Goal: Information Seeking & Learning: Learn about a topic

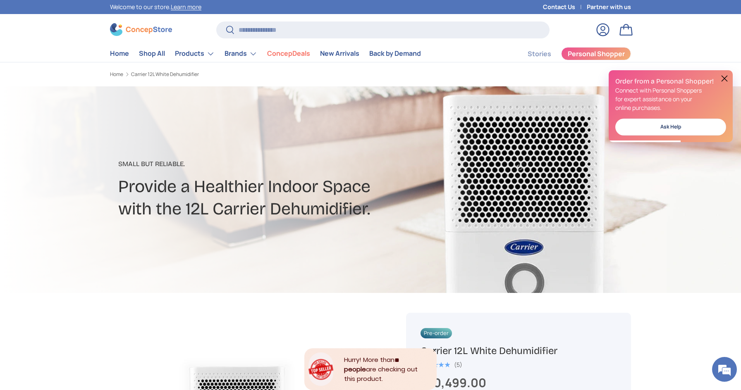
click at [725, 77] on button at bounding box center [724, 79] width 10 height 10
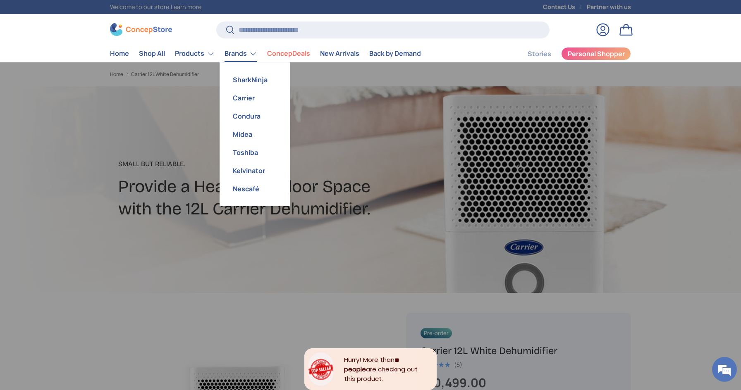
click at [249, 54] on link "Brands" at bounding box center [241, 53] width 33 height 17
click at [244, 81] on link "SharkNinja" at bounding box center [255, 80] width 60 height 18
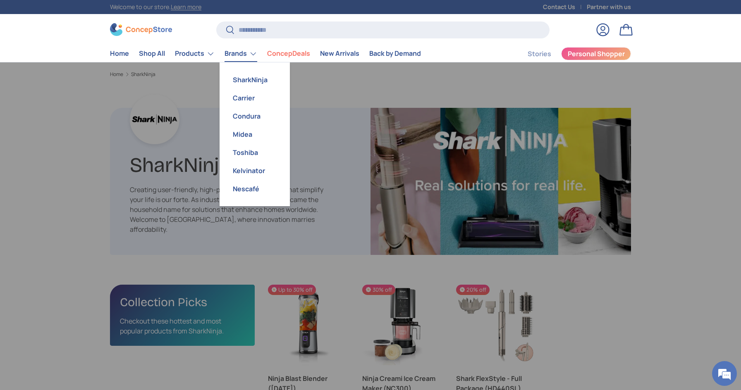
click at [231, 57] on link "Brands" at bounding box center [241, 53] width 33 height 17
click at [241, 132] on link "Midea" at bounding box center [255, 134] width 60 height 18
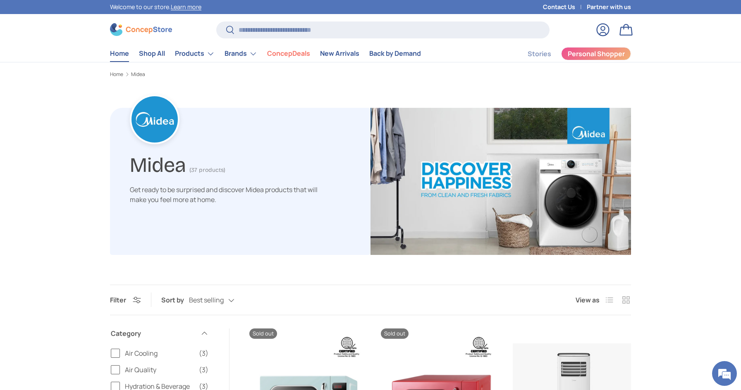
click at [126, 58] on link "Home" at bounding box center [119, 53] width 19 height 16
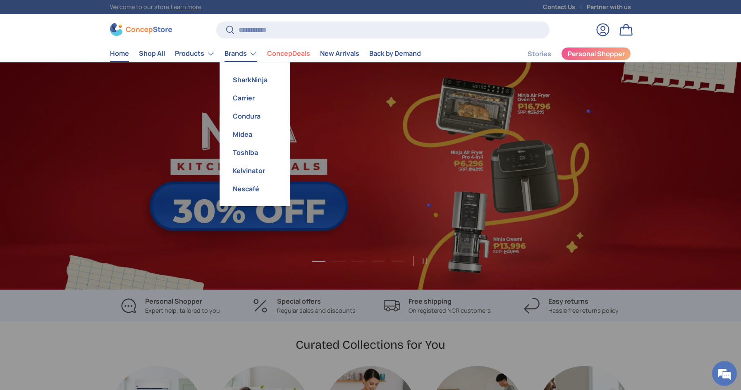
click at [239, 50] on link "Brands" at bounding box center [241, 53] width 33 height 17
click at [244, 98] on link "Carrier" at bounding box center [255, 98] width 60 height 18
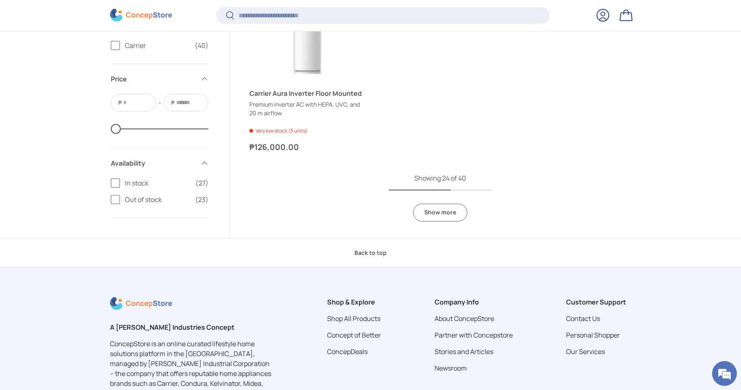
scroll to position [2175, 0]
click at [434, 212] on link "Show more" at bounding box center [440, 212] width 54 height 18
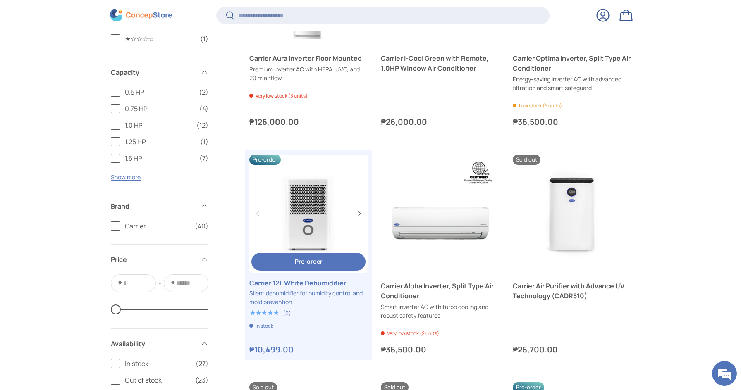
scroll to position [2200, 0]
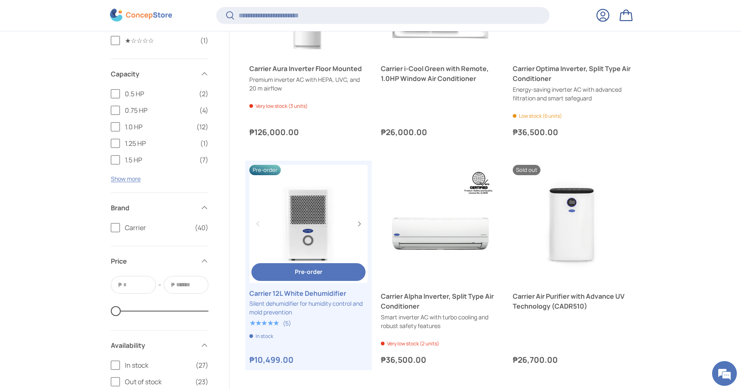
click at [306, 295] on link "Carrier 12L White Dehumidifier" at bounding box center [308, 294] width 118 height 10
click at [317, 239] on link "Carrier 12L White Dehumidifier" at bounding box center [308, 224] width 118 height 118
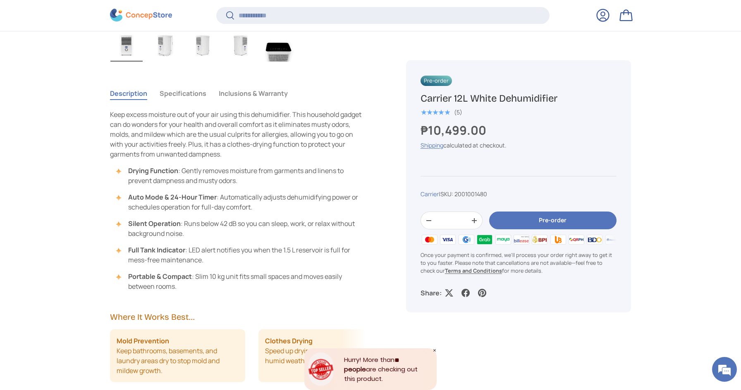
click at [237, 230] on li "Silent Operation : Runs below 42 dB so you can sleep, work, or relax without ba…" at bounding box center [242, 229] width 248 height 20
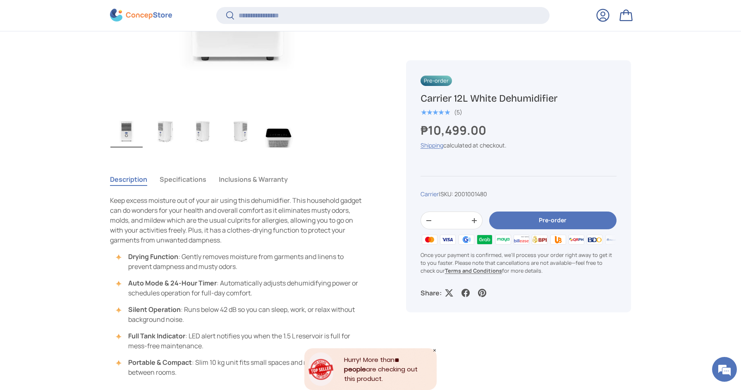
scroll to position [479, 0]
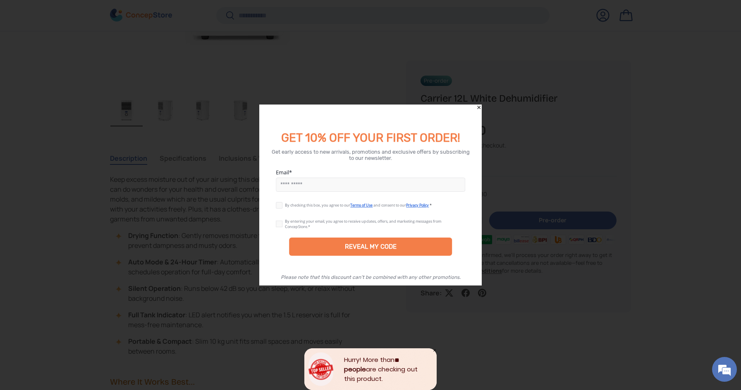
click at [480, 106] on icon "Close" at bounding box center [479, 108] width 6 height 6
